Goal: Navigation & Orientation: Find specific page/section

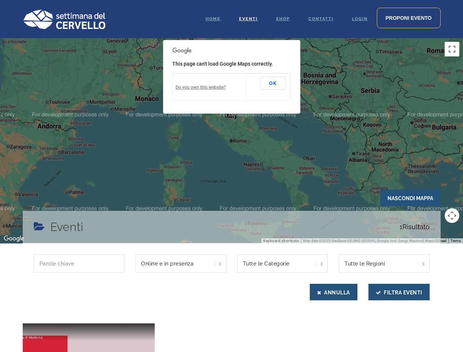
click at [232, 141] on div at bounding box center [231, 140] width 463 height 205
click at [452, 49] on button "Toggle fullscreen view" at bounding box center [452, 49] width 15 height 15
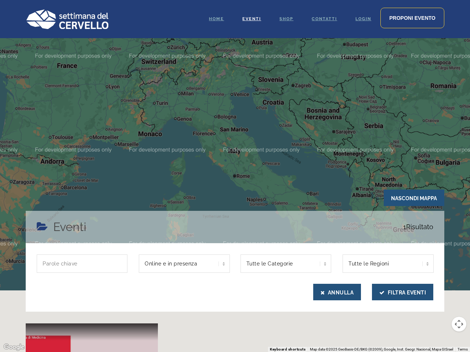
click at [452, 216] on div at bounding box center [235, 176] width 470 height 352
click at [273, 83] on div at bounding box center [235, 176] width 470 height 352
